Goal: Task Accomplishment & Management: Complete application form

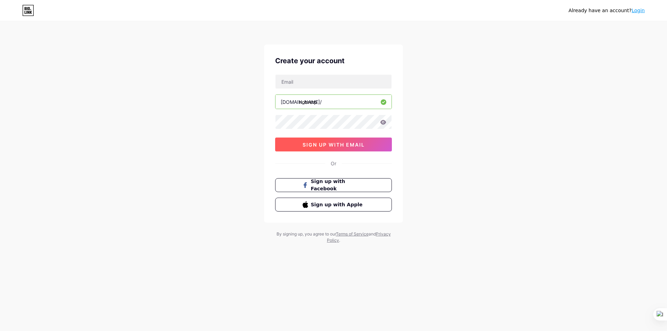
click at [337, 149] on button "sign up with email" at bounding box center [333, 145] width 117 height 14
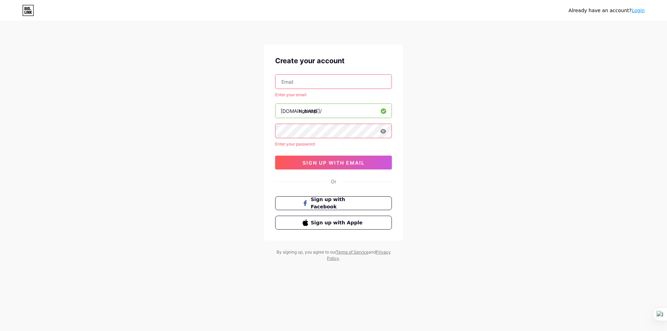
click at [315, 89] on div "Enter your email [DOMAIN_NAME]/ nobrerp Enter your password 0cAFcWeA716_TGQGuaX…" at bounding box center [333, 121] width 117 height 95
click at [319, 83] on input "text" at bounding box center [334, 82] width 116 height 14
type input "[EMAIL_ADDRESS][DOMAIN_NAME]"
click at [332, 164] on span "sign up with email" at bounding box center [334, 163] width 62 height 6
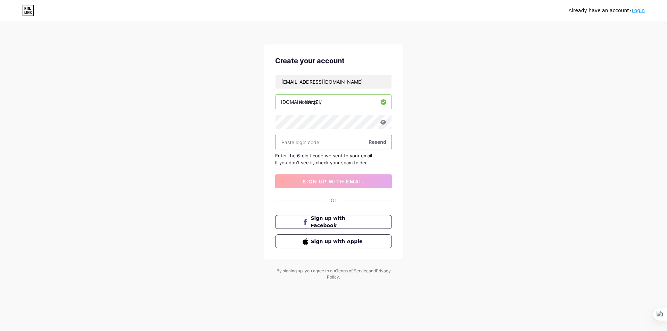
paste input "607676"
type input "607676"
click at [347, 178] on button "sign up with email" at bounding box center [333, 182] width 117 height 14
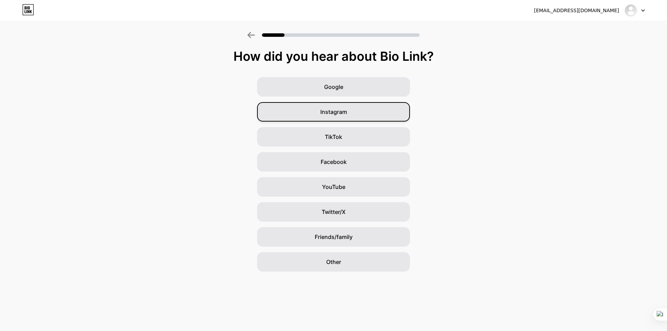
click at [300, 116] on div "Instagram" at bounding box center [333, 111] width 153 height 19
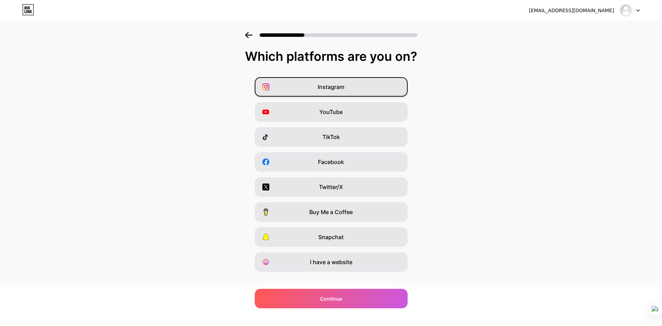
click at [327, 92] on div "Instagram" at bounding box center [331, 86] width 153 height 19
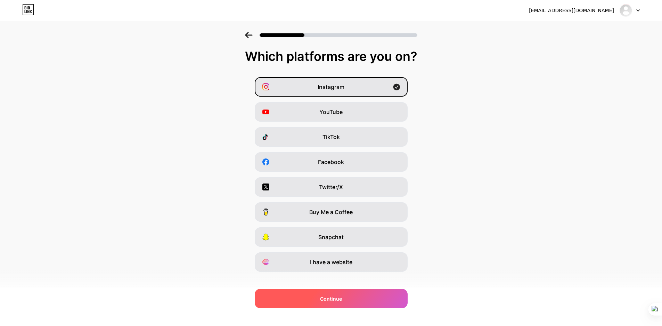
click at [347, 304] on div "Continue" at bounding box center [331, 298] width 153 height 19
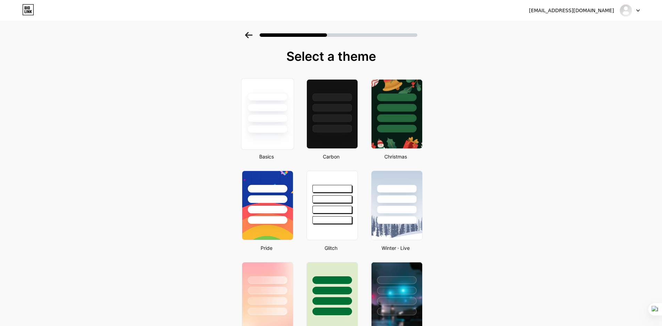
click at [264, 121] on div at bounding box center [267, 118] width 41 height 8
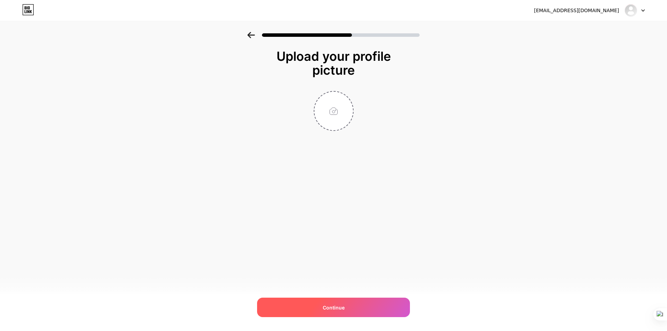
click at [342, 305] on span "Continue" at bounding box center [334, 307] width 22 height 7
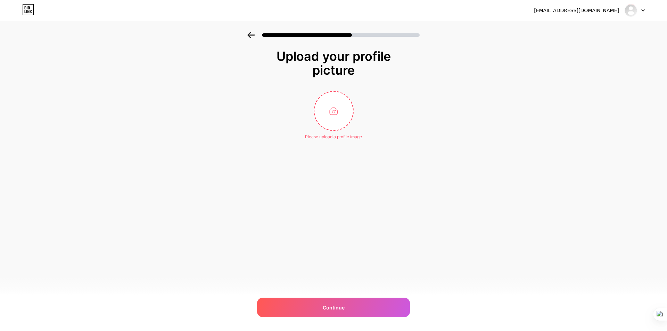
click at [251, 34] on icon at bounding box center [252, 35] width 8 height 6
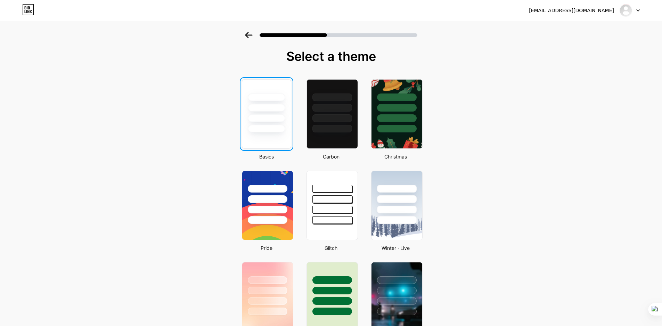
click at [284, 127] on div at bounding box center [267, 129] width 38 height 8
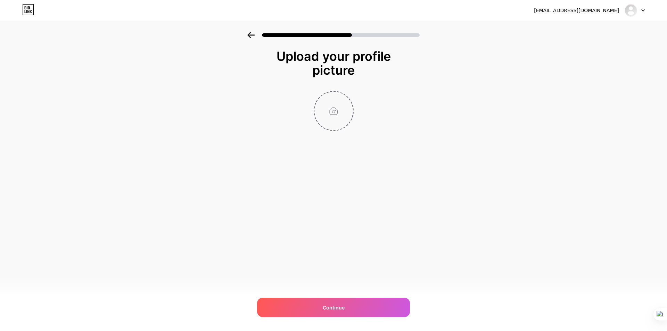
click at [333, 112] on input "file" at bounding box center [334, 111] width 39 height 39
type input "C:\fakepath\Imagem do WhatsApp de [DATE] à(s) 16.31.18_c4bd286b.jpg"
click at [343, 310] on span "Continue" at bounding box center [334, 307] width 22 height 7
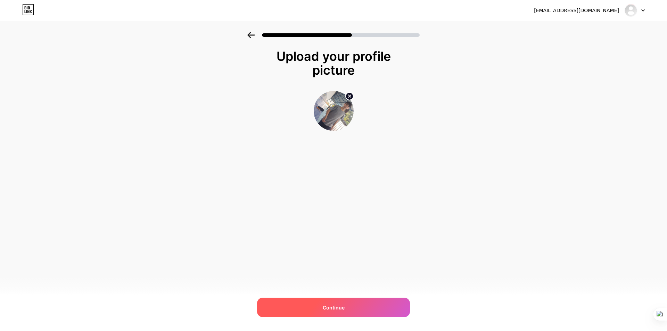
click at [363, 303] on div "Continue" at bounding box center [333, 307] width 153 height 19
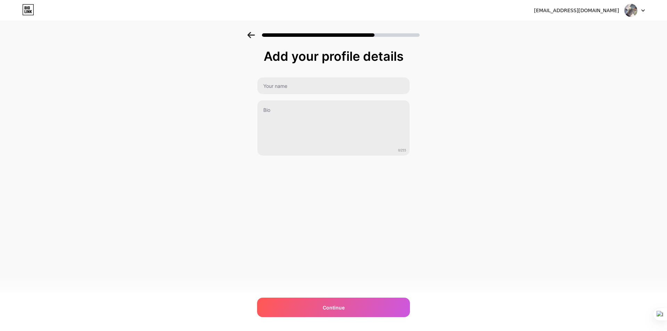
click at [324, 97] on div "0/255" at bounding box center [333, 116] width 153 height 79
click at [320, 86] on input "text" at bounding box center [334, 86] width 152 height 17
type input "dadadaadd"
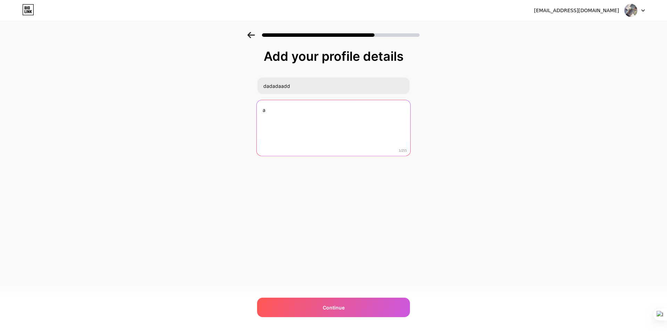
click at [340, 122] on textarea "a" at bounding box center [334, 128] width 154 height 57
type textarea "adadada"
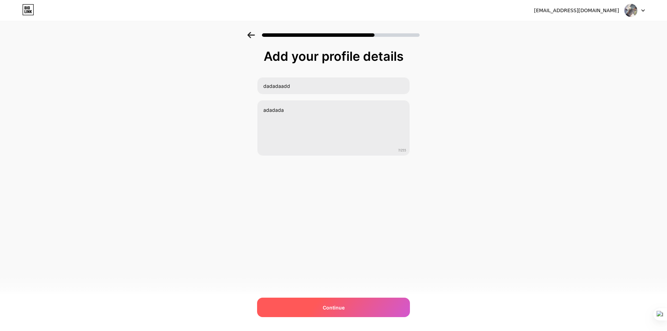
click at [335, 312] on div "Continue" at bounding box center [333, 307] width 153 height 19
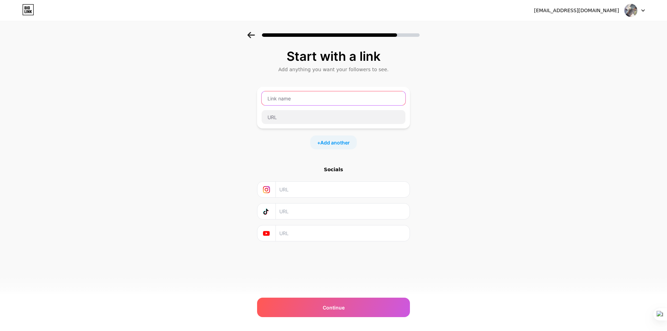
click at [319, 93] on input "text" at bounding box center [334, 98] width 144 height 14
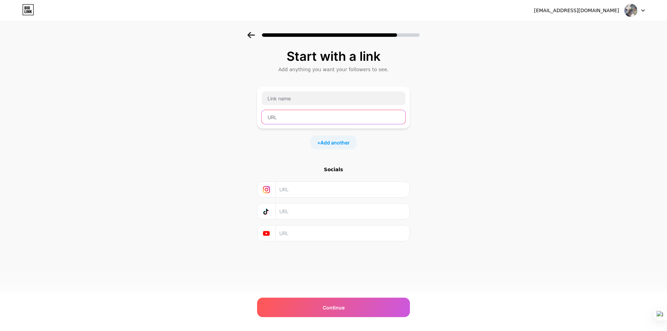
click at [303, 117] on input "text" at bounding box center [334, 117] width 144 height 14
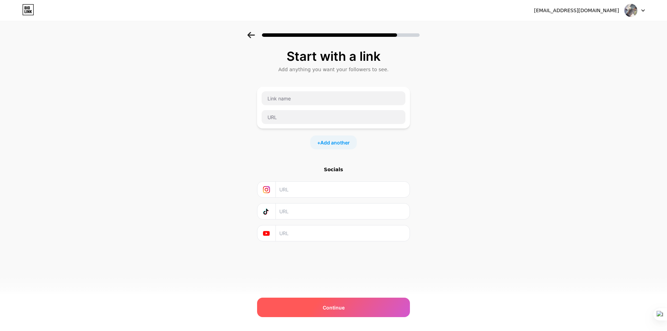
click at [320, 310] on div "Continue" at bounding box center [333, 307] width 153 height 19
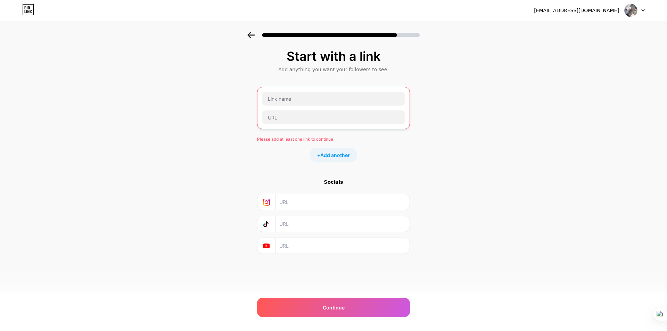
click at [288, 210] on div at bounding box center [333, 202] width 153 height 16
click at [290, 204] on input "text" at bounding box center [342, 202] width 126 height 16
click at [308, 98] on input "text" at bounding box center [333, 99] width 143 height 14
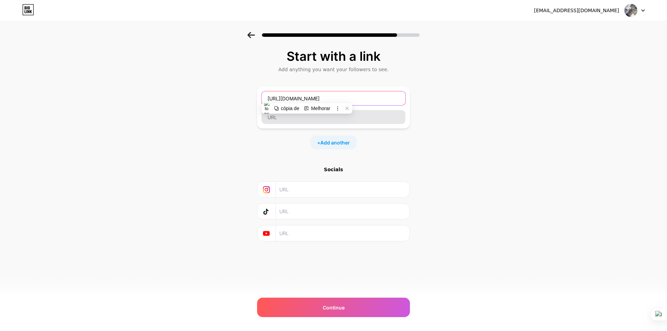
type input "[URL][DOMAIN_NAME]"
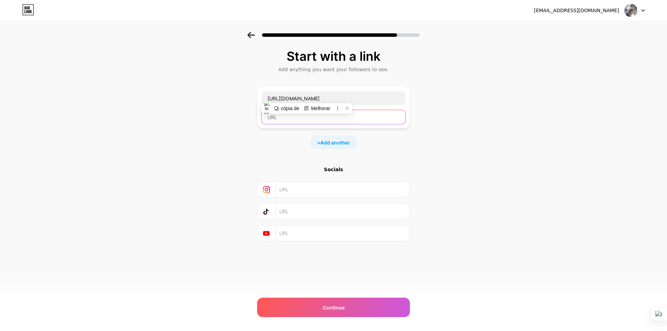
click at [330, 121] on input "text" at bounding box center [334, 117] width 144 height 14
paste input "607676"
click at [378, 103] on input "[URL][DOMAIN_NAME]" at bounding box center [334, 98] width 144 height 14
click at [318, 116] on input "607676" at bounding box center [334, 117] width 144 height 14
drag, startPoint x: 318, startPoint y: 116, endPoint x: 213, endPoint y: 107, distance: 105.8
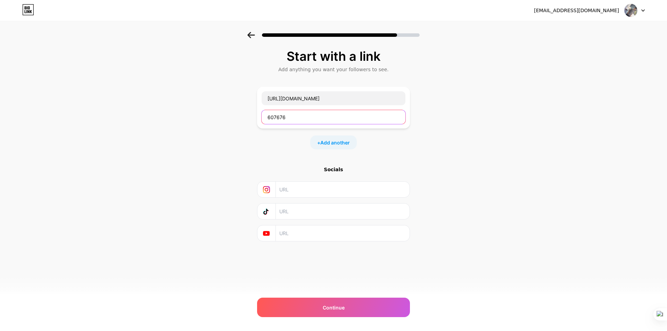
click at [213, 106] on div "Start with a link Add anything you want your followers to see. [URL][DOMAIN_NAM…" at bounding box center [333, 154] width 667 height 244
paste input "[URL][DOMAIN_NAME]"
type input "[URL][DOMAIN_NAME]"
click at [314, 193] on input "text" at bounding box center [342, 190] width 126 height 16
paste input "[URL][DOMAIN_NAME]"
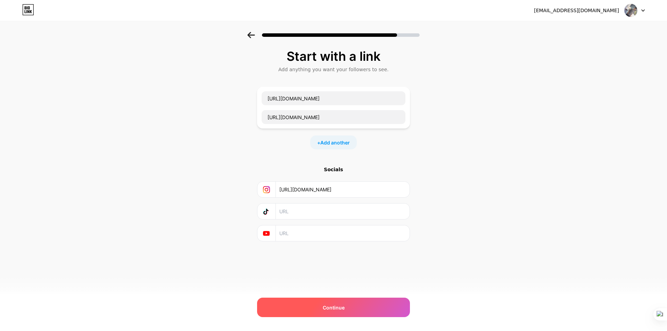
type input "[URL][DOMAIN_NAME]"
click at [366, 306] on div "Continue" at bounding box center [333, 307] width 153 height 19
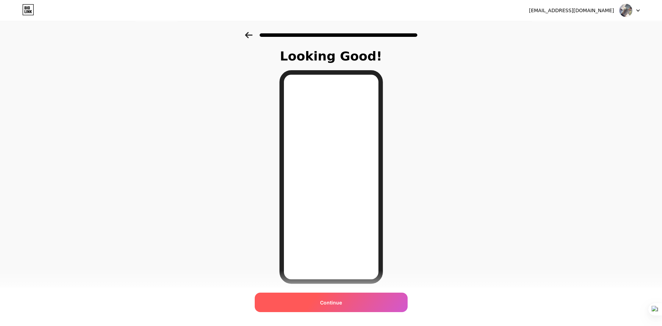
click at [383, 304] on div "Continue" at bounding box center [331, 302] width 153 height 19
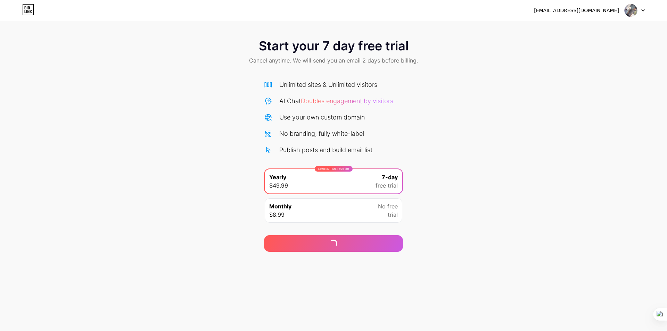
click at [637, 14] on span at bounding box center [631, 10] width 13 height 13
